Goal: Check status: Check status

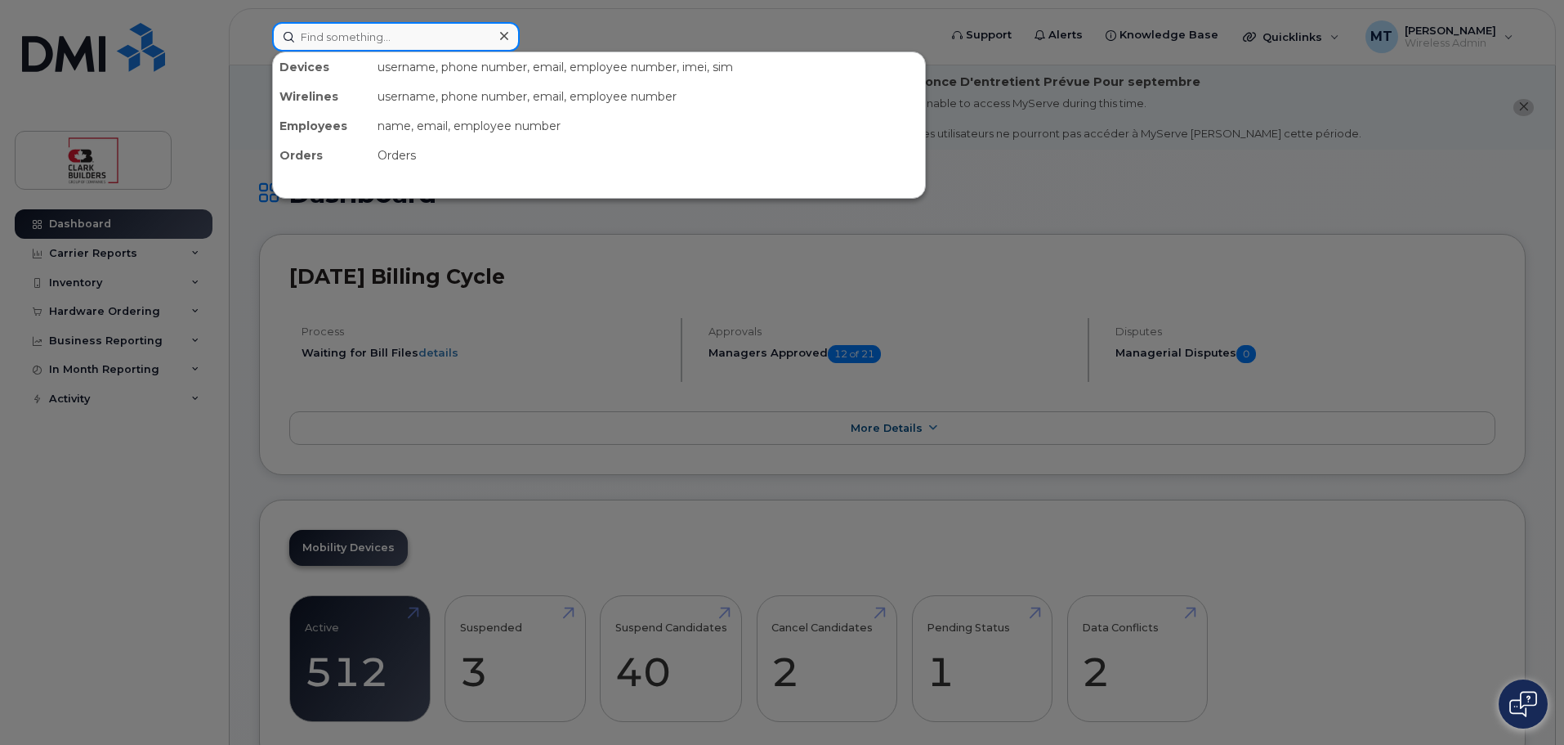
click at [358, 37] on input at bounding box center [396, 36] width 248 height 29
click at [331, 38] on input at bounding box center [396, 36] width 248 height 29
click at [328, 38] on input at bounding box center [396, 36] width 248 height 29
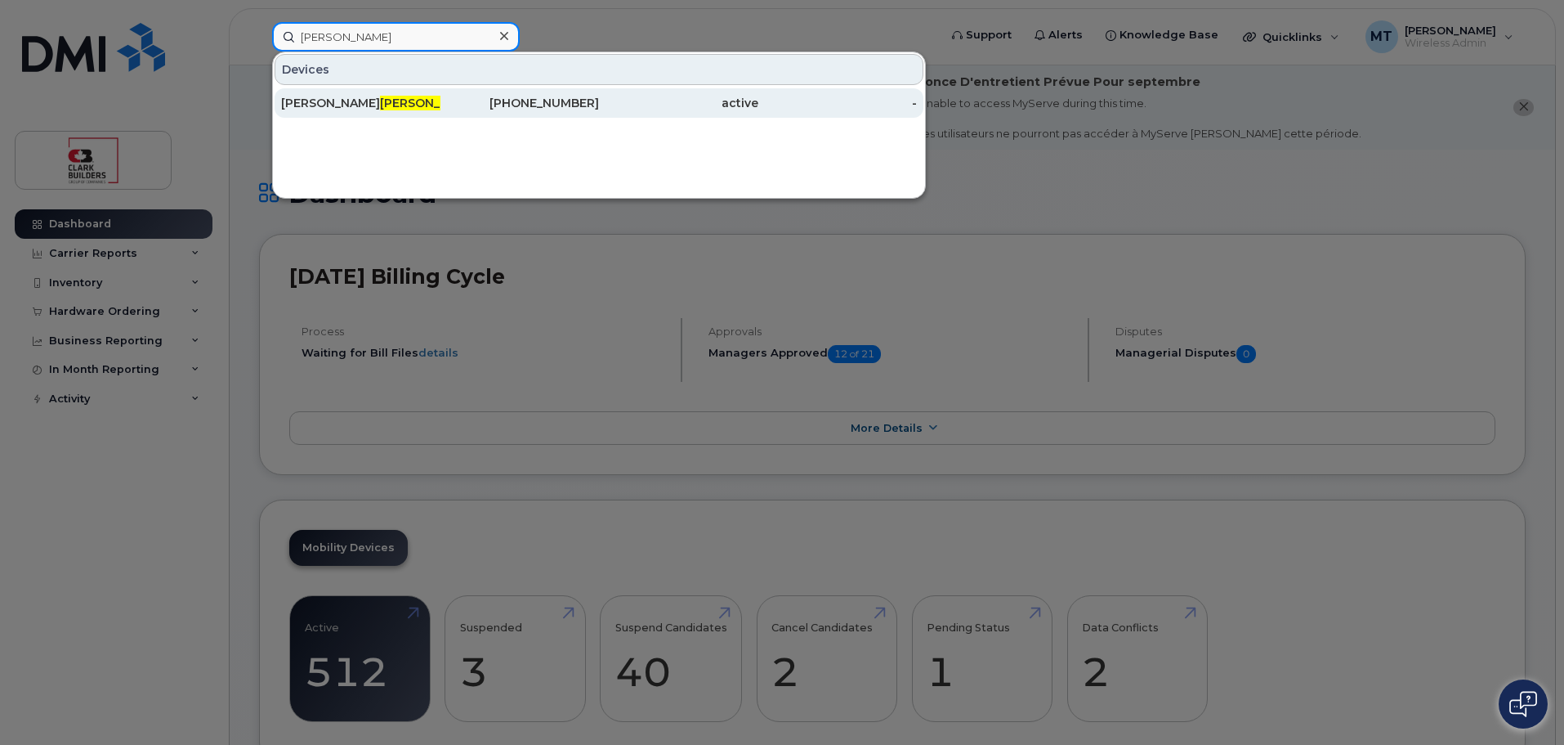
type input "travis"
click at [370, 101] on div "Michael Travis" at bounding box center [360, 103] width 159 height 16
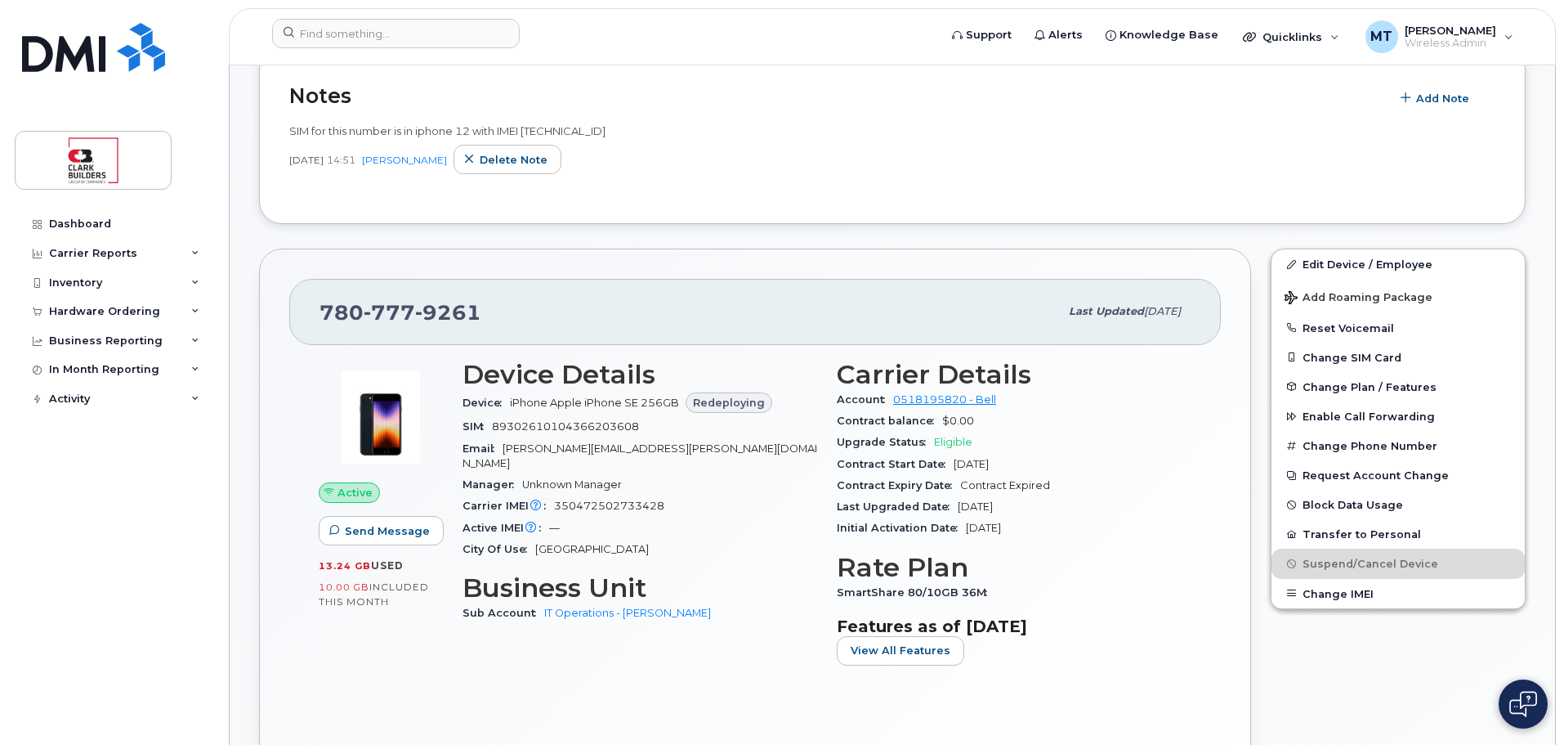
scroll to position [163, 0]
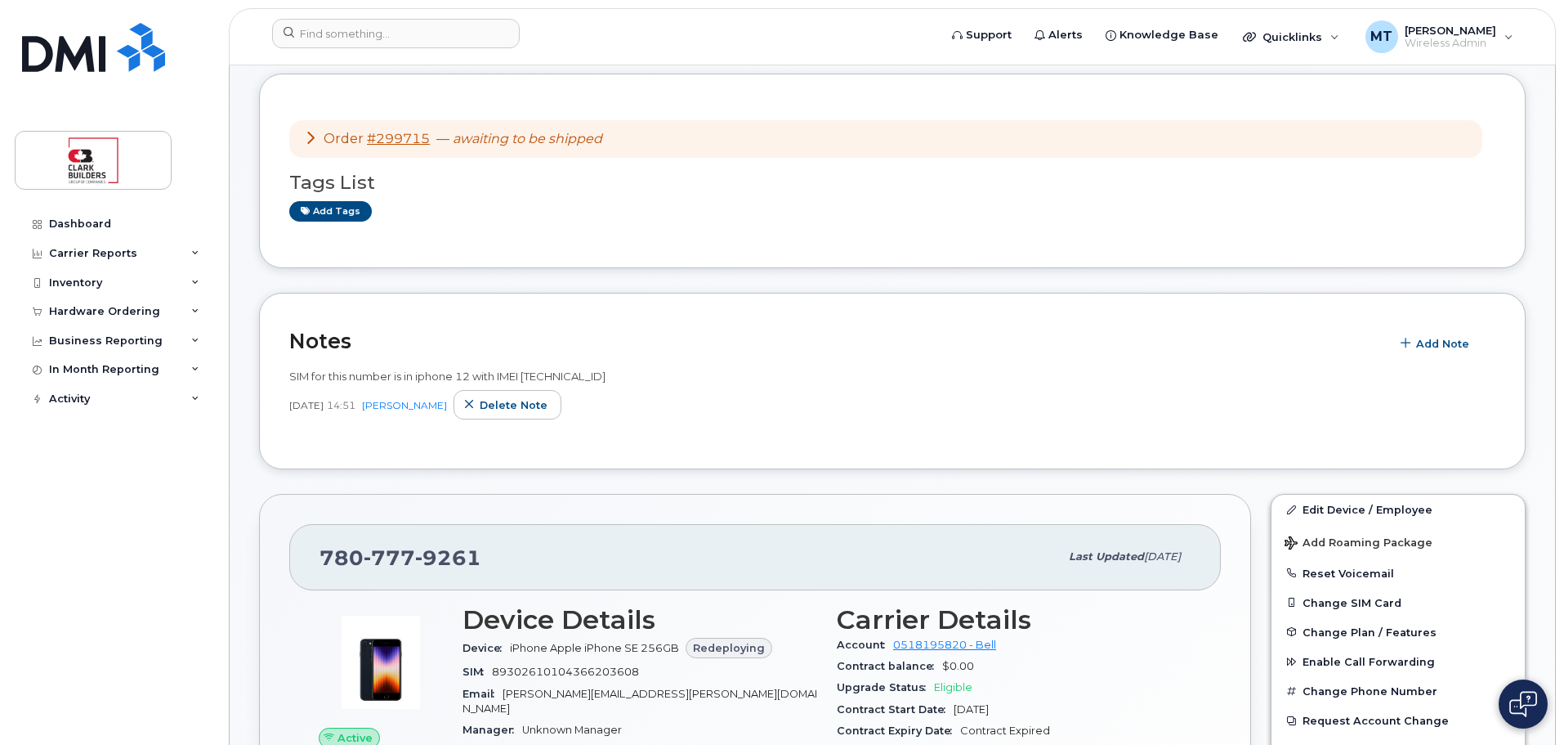
click at [311, 136] on icon at bounding box center [310, 137] width 13 height 13
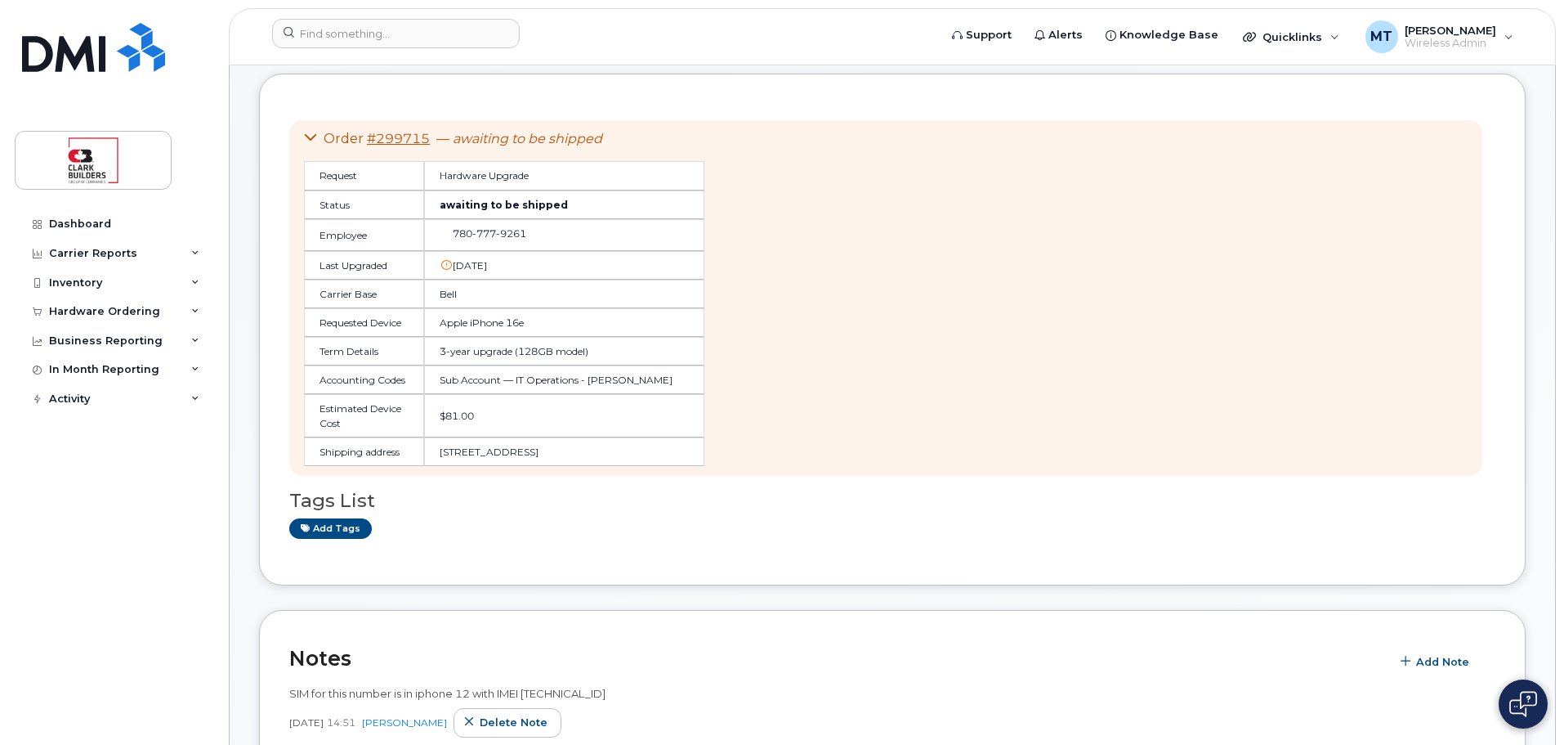
click at [311, 136] on icon at bounding box center [310, 137] width 13 height 13
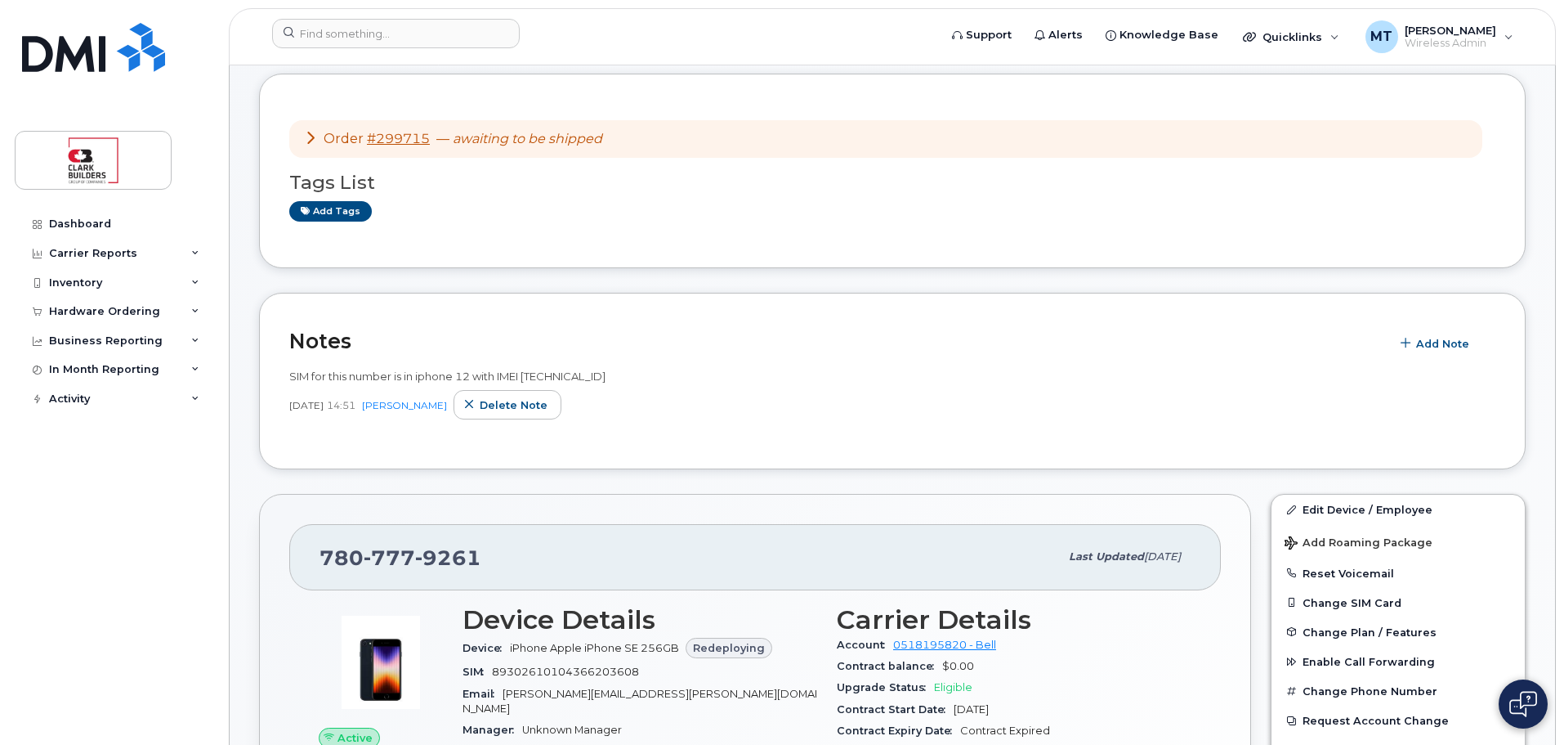
click at [311, 145] on div "Order #299715 — awaiting to be shipped" at bounding box center [453, 139] width 298 height 19
click at [310, 138] on icon at bounding box center [310, 137] width 13 height 13
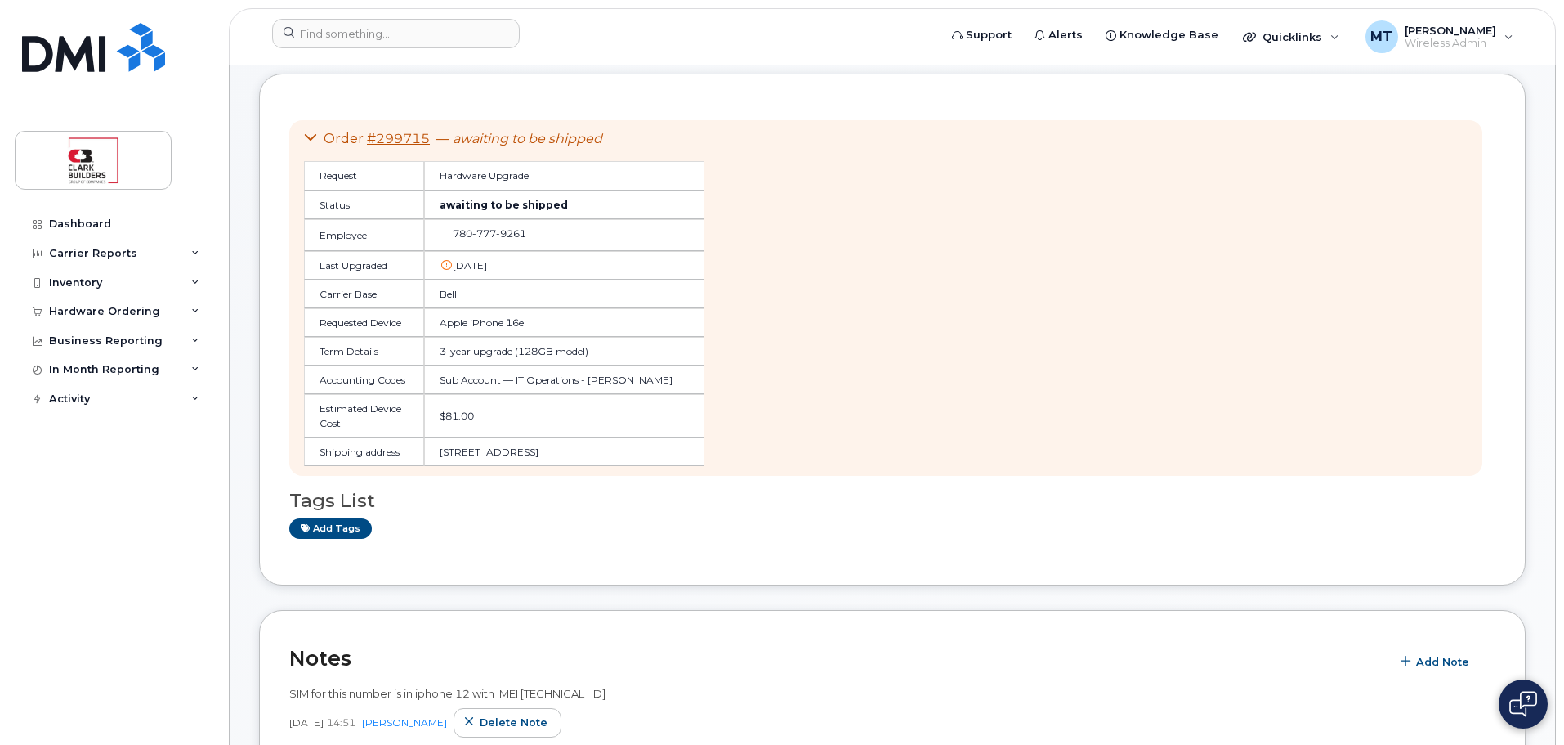
click at [310, 138] on icon at bounding box center [310, 137] width 13 height 13
